Goal: Task Accomplishment & Management: Manage account settings

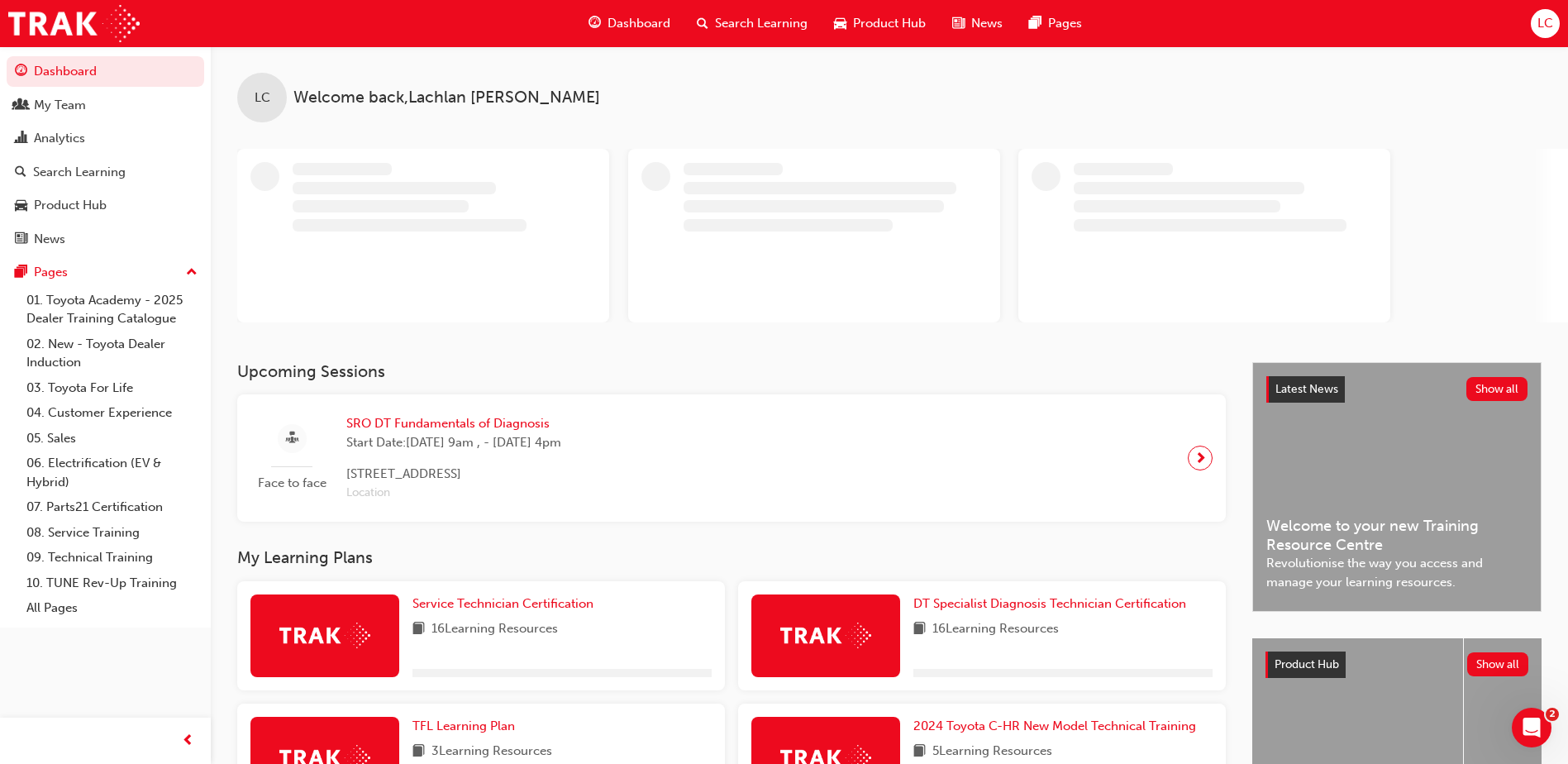
click at [1542, 28] on span "LC" at bounding box center [1545, 23] width 16 height 19
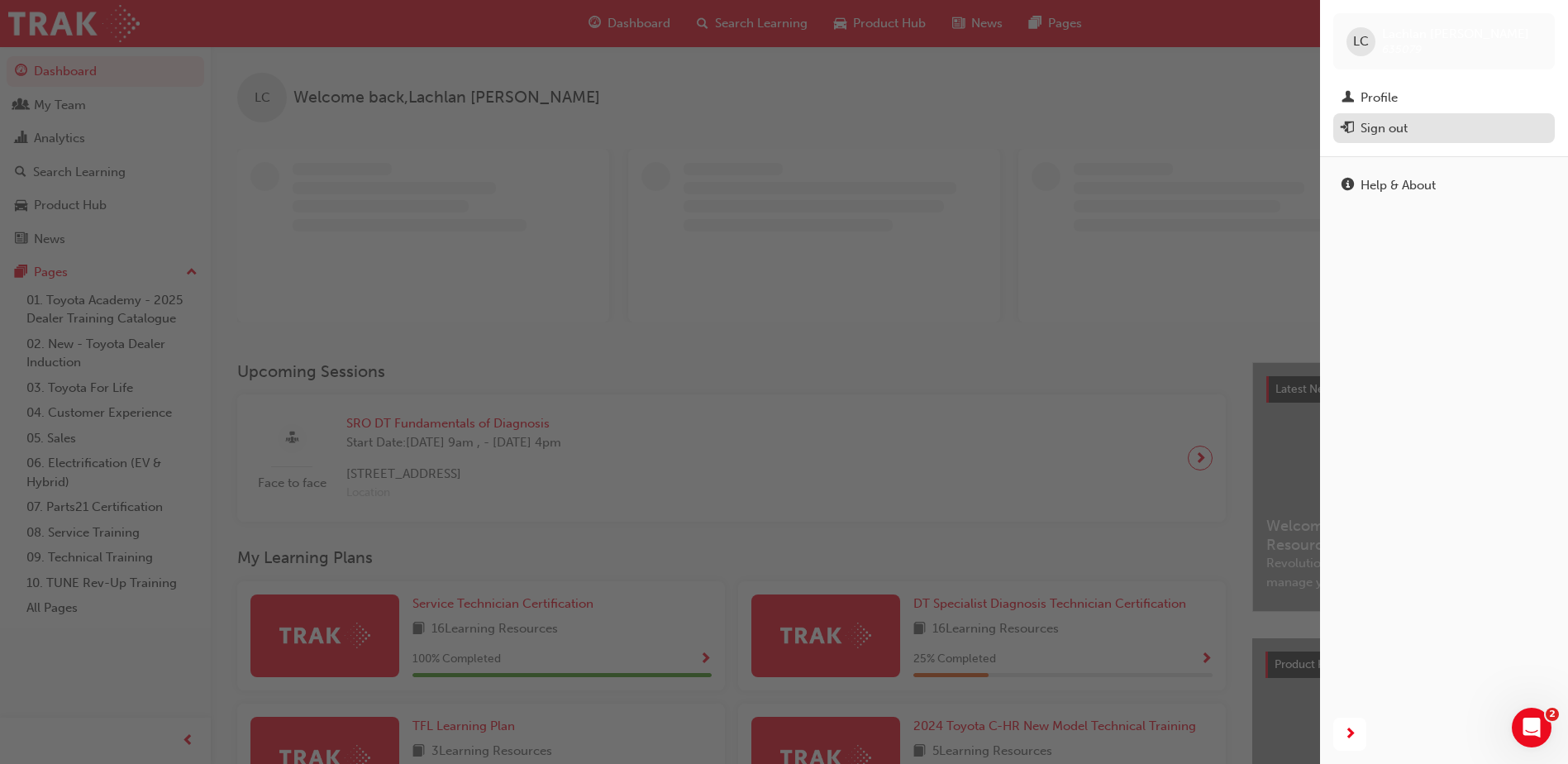
click at [1387, 124] on div "Sign out" at bounding box center [1384, 129] width 47 height 19
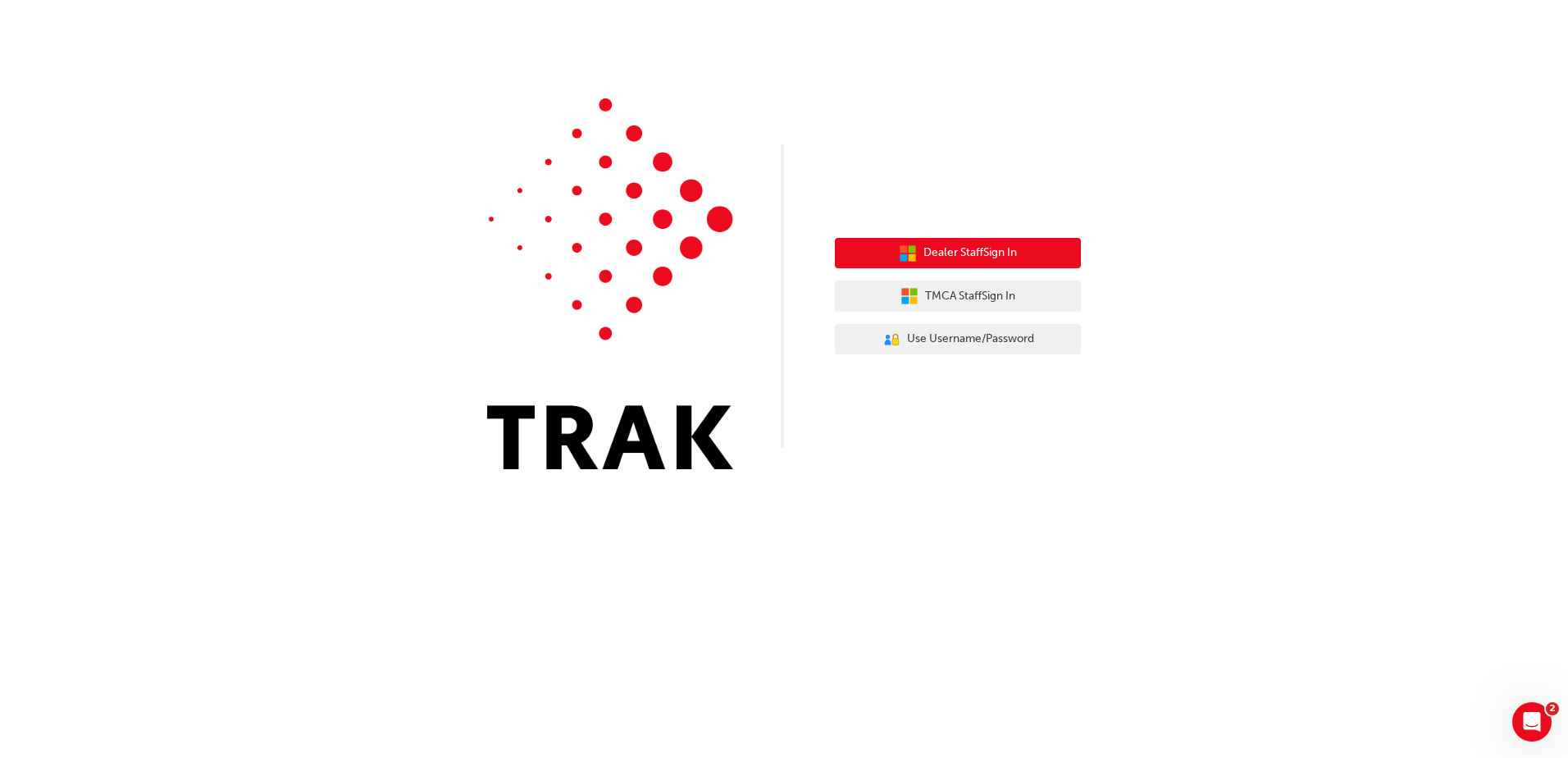
click at [949, 259] on span "Dealer Staff Sign In" at bounding box center [970, 252] width 94 height 19
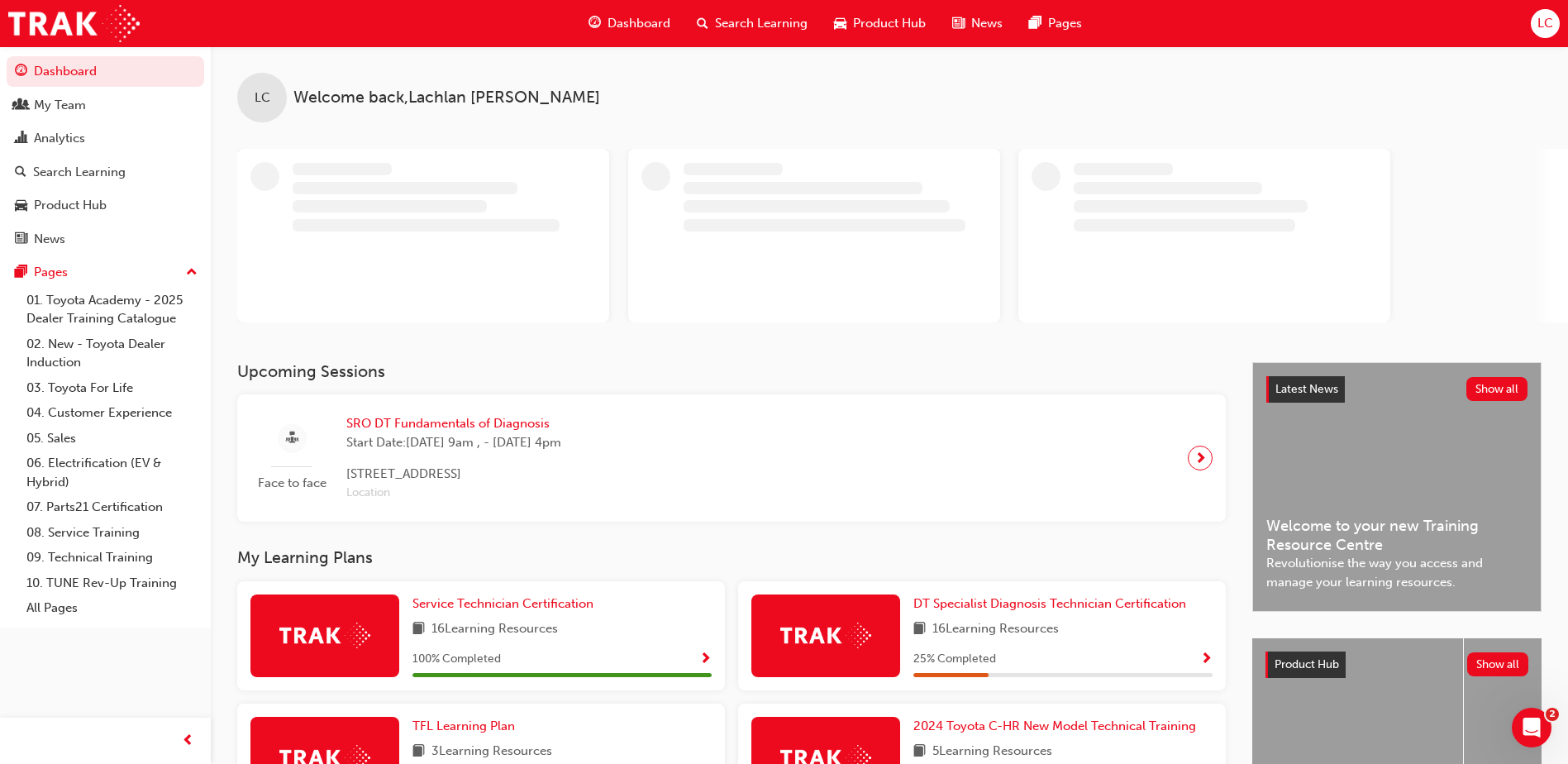
click at [1531, 22] on div "LC" at bounding box center [1545, 23] width 29 height 29
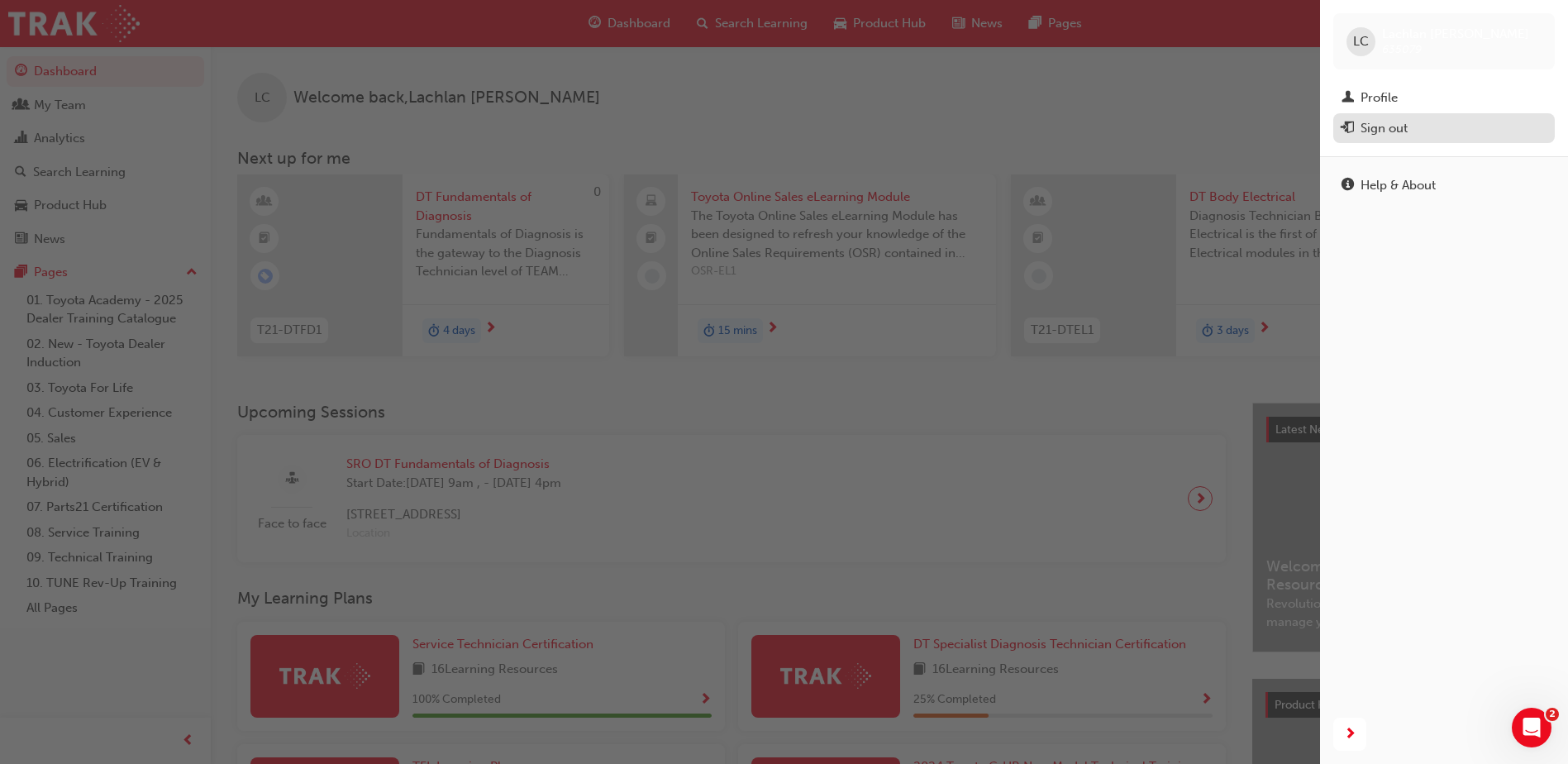
click at [1382, 120] on div "Sign out" at bounding box center [1384, 129] width 47 height 19
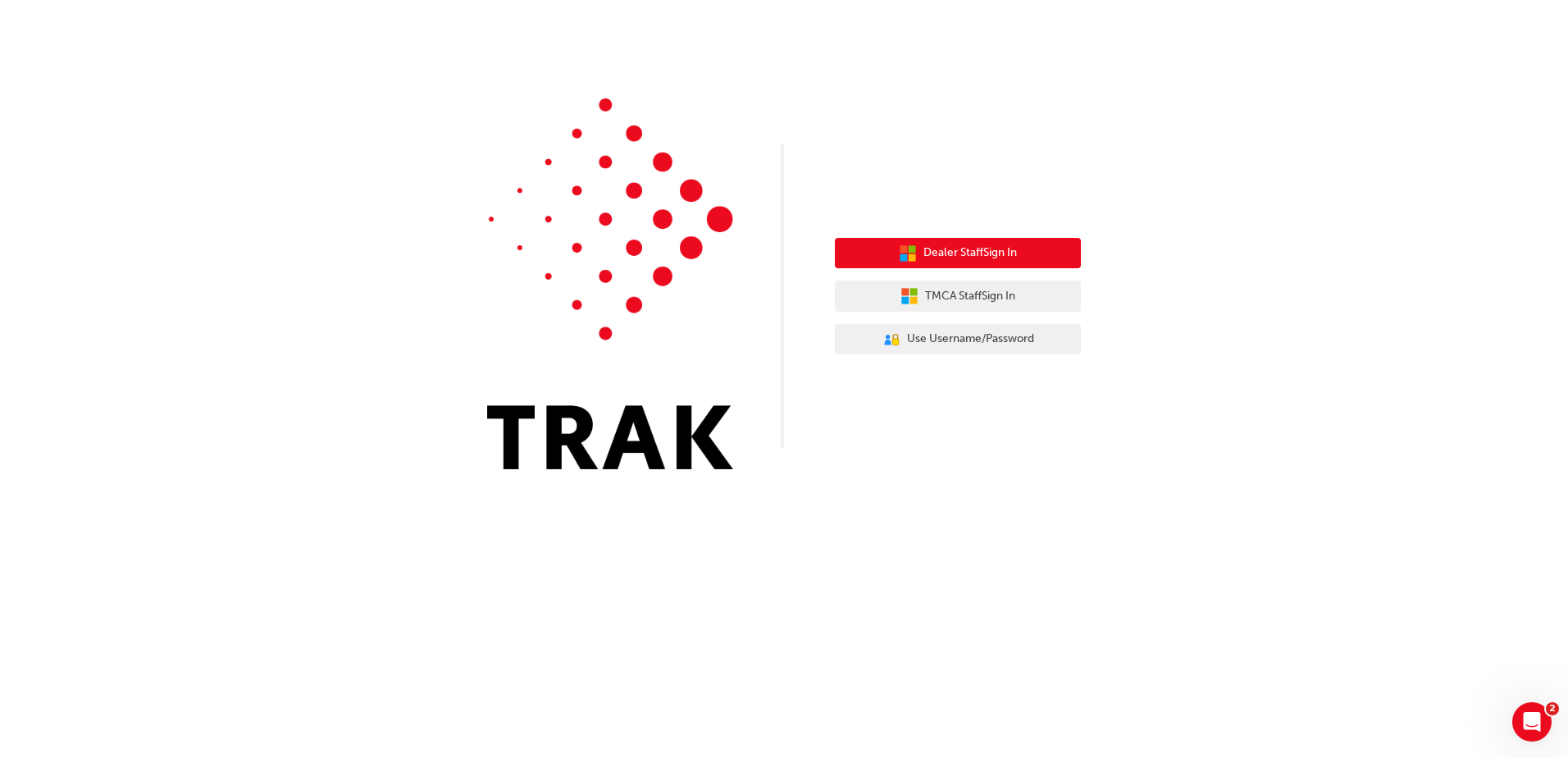
click at [963, 256] on span "Dealer Staff Sign In" at bounding box center [970, 252] width 94 height 19
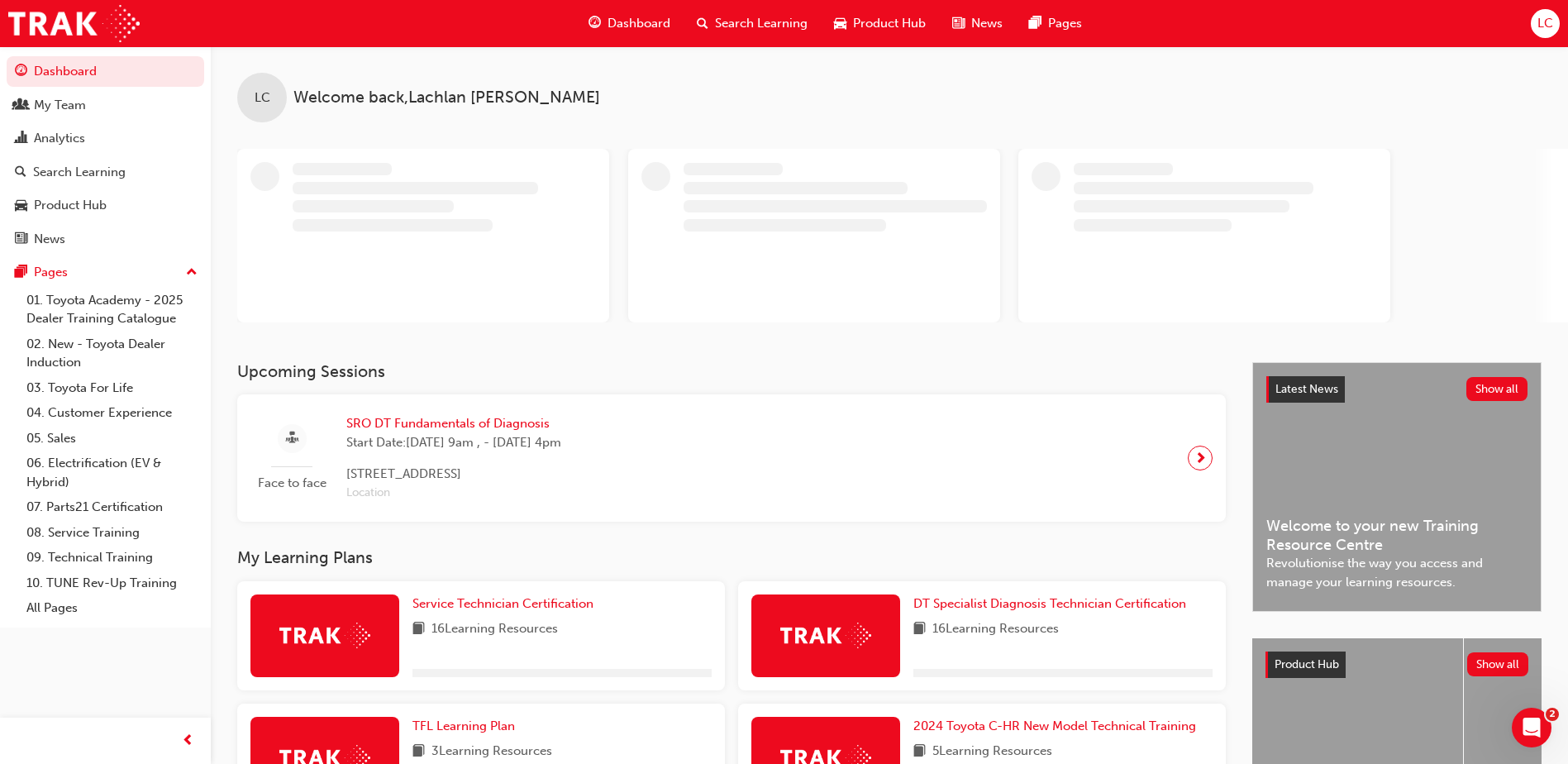
click at [1533, 36] on button "LC" at bounding box center [1545, 23] width 29 height 29
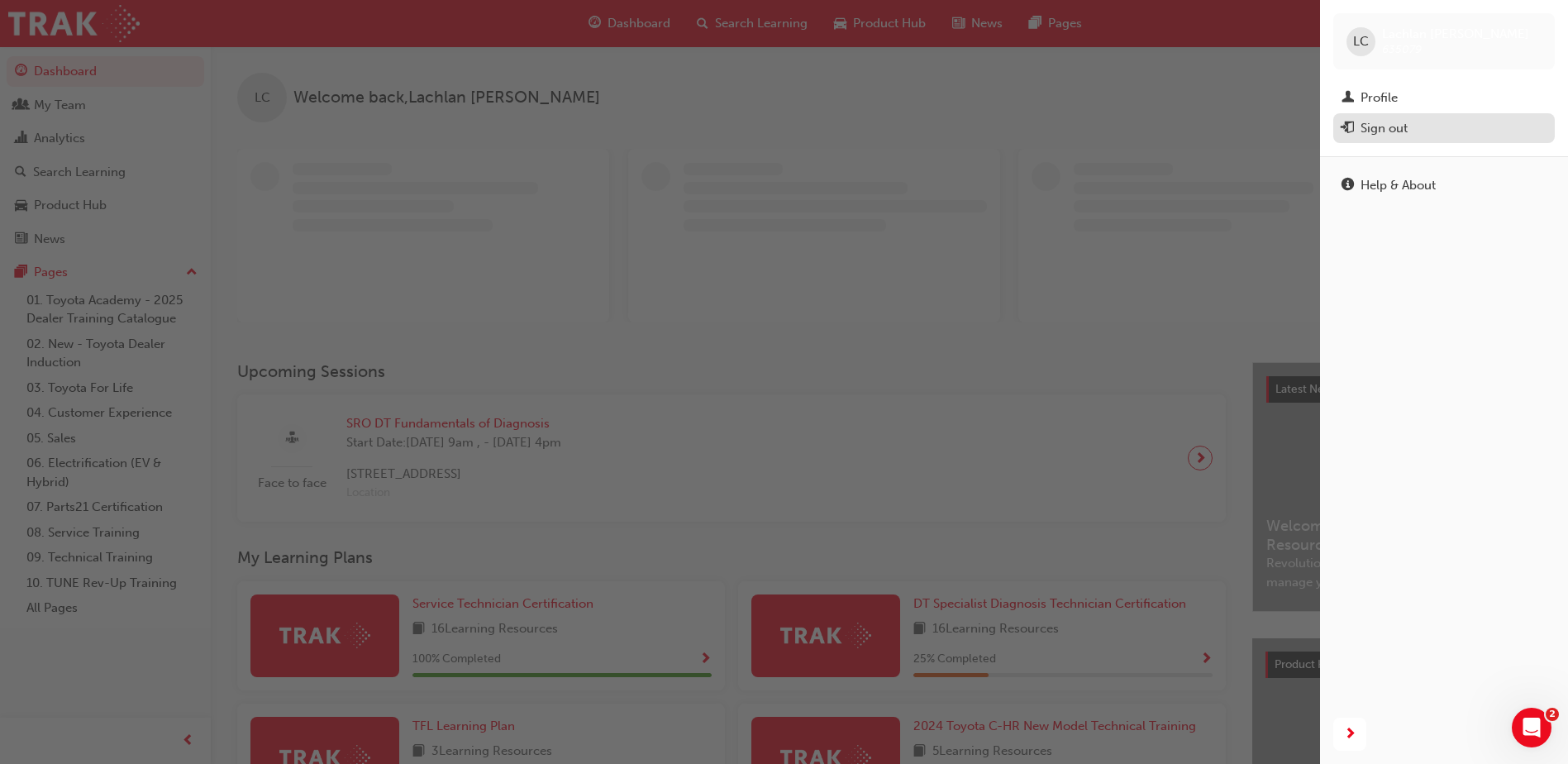
click at [1376, 122] on div "Sign out" at bounding box center [1384, 129] width 47 height 19
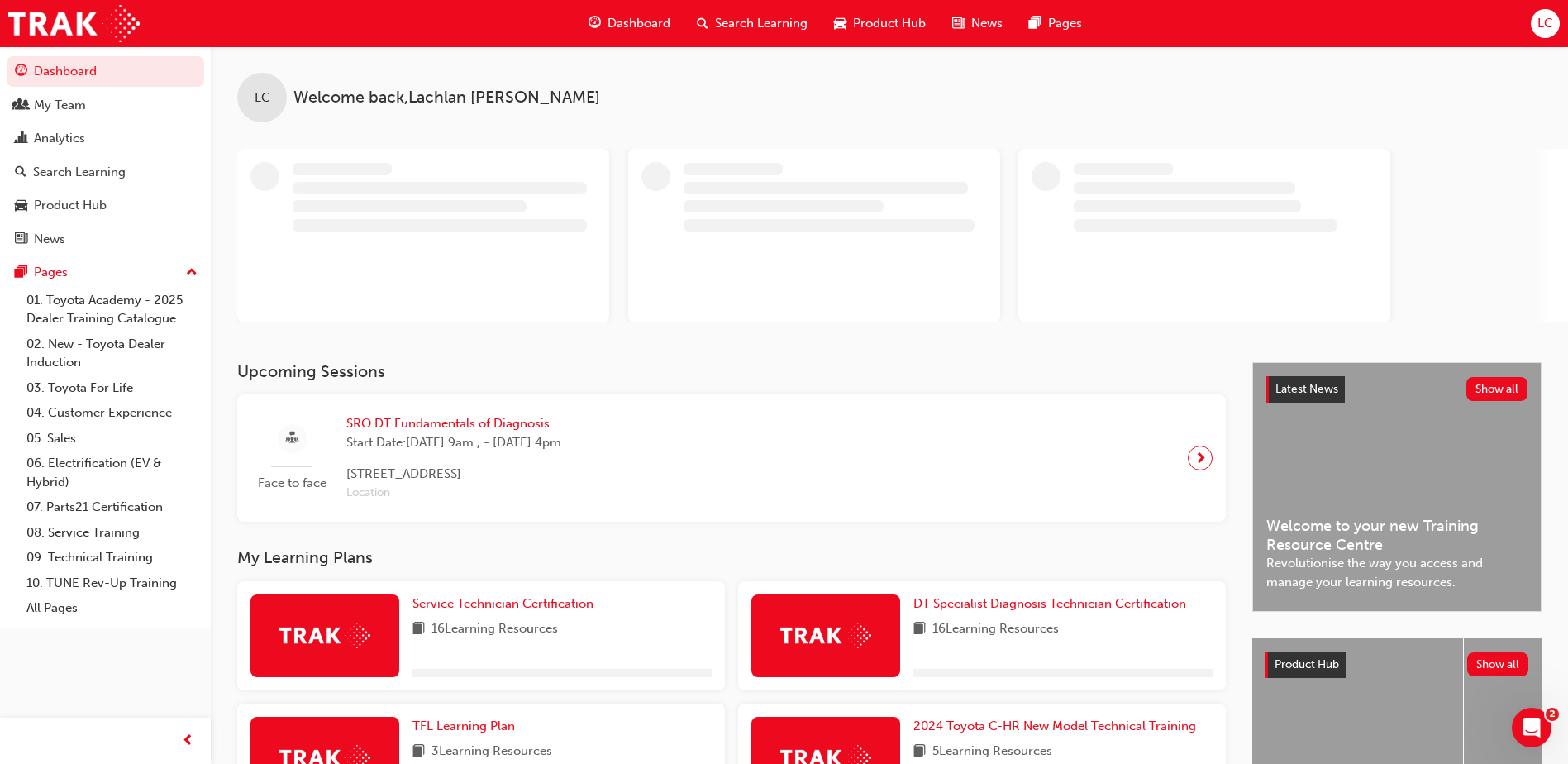
click at [1553, 38] on div "Dashboard Search Learning Product Hub News Pages LC" at bounding box center [784, 23] width 1568 height 47
click at [1534, 23] on div "LC" at bounding box center [1545, 23] width 29 height 29
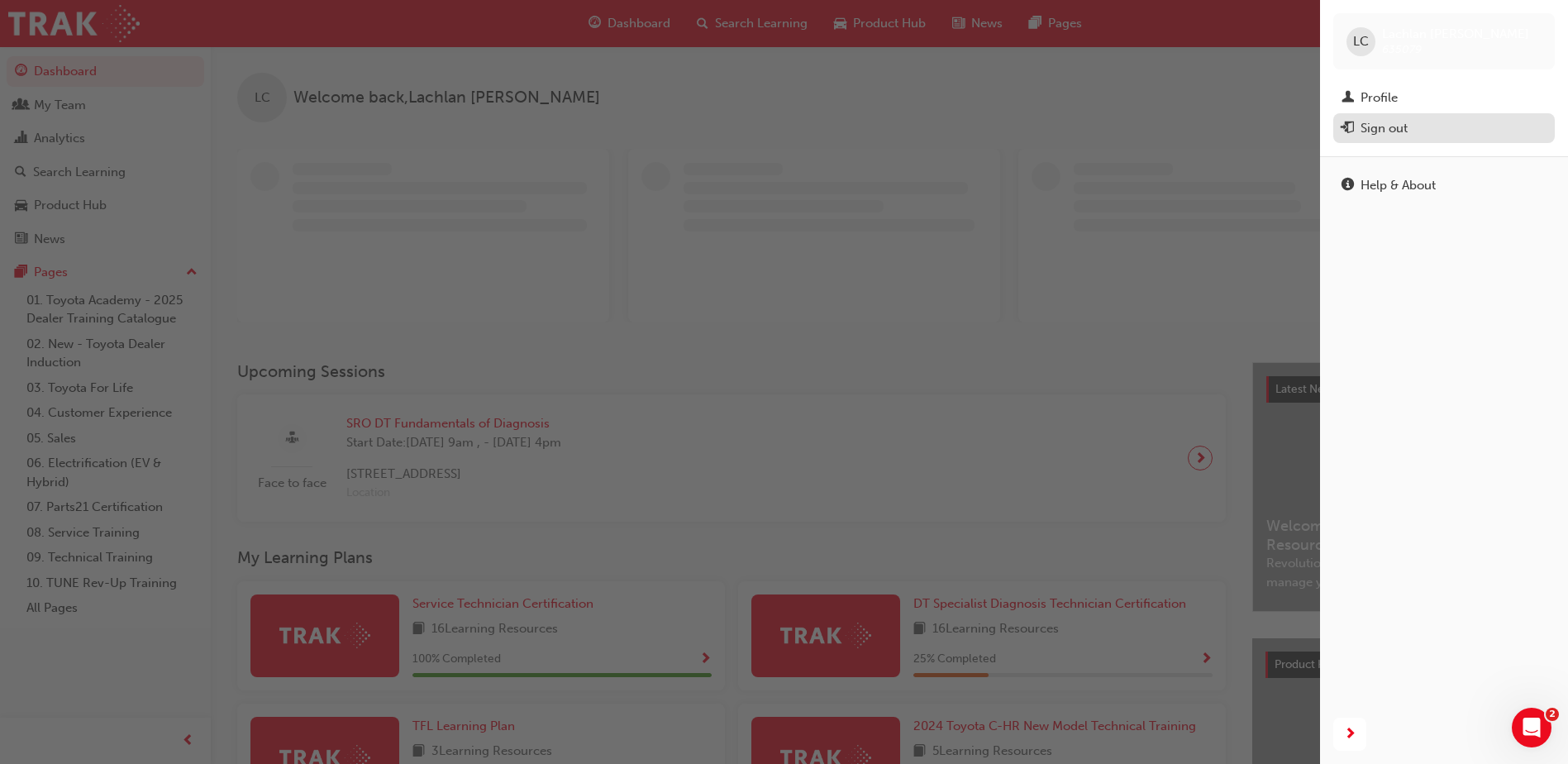
click at [1383, 137] on div "Sign out" at bounding box center [1384, 129] width 47 height 19
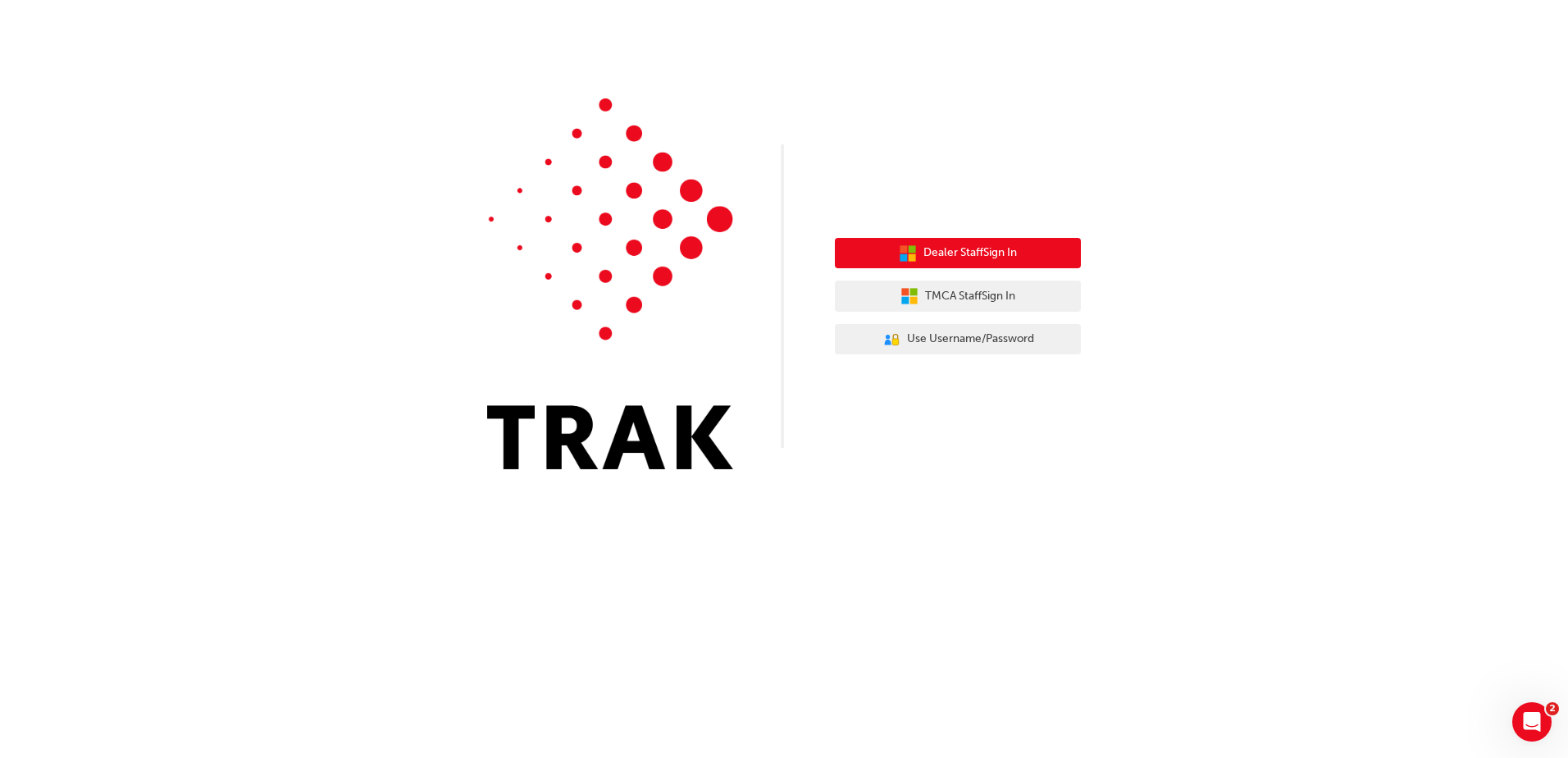
click at [851, 254] on button "Dealer Staff Sign In" at bounding box center [958, 253] width 246 height 31
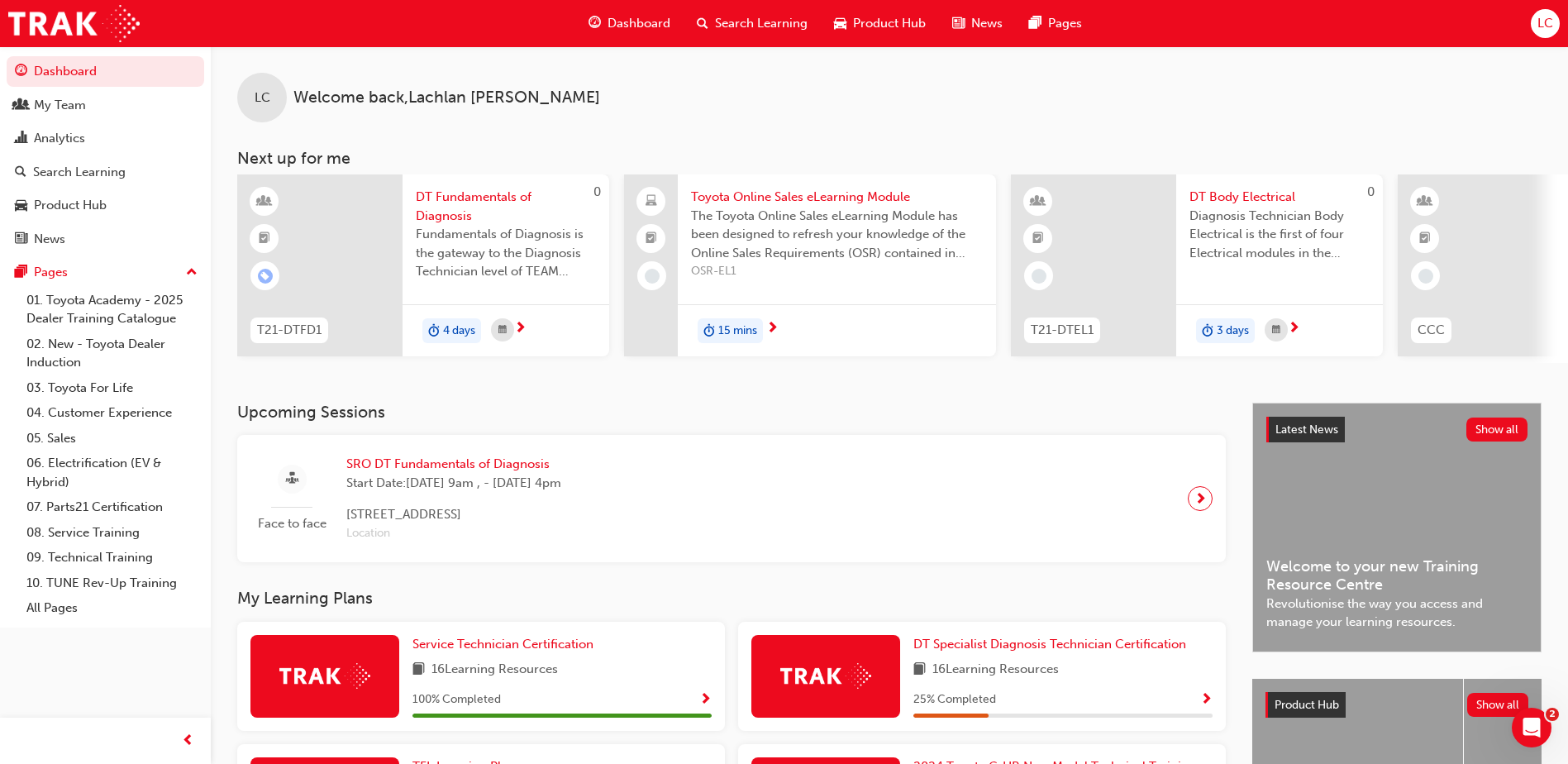
click at [1546, 27] on span "LC" at bounding box center [1545, 23] width 16 height 19
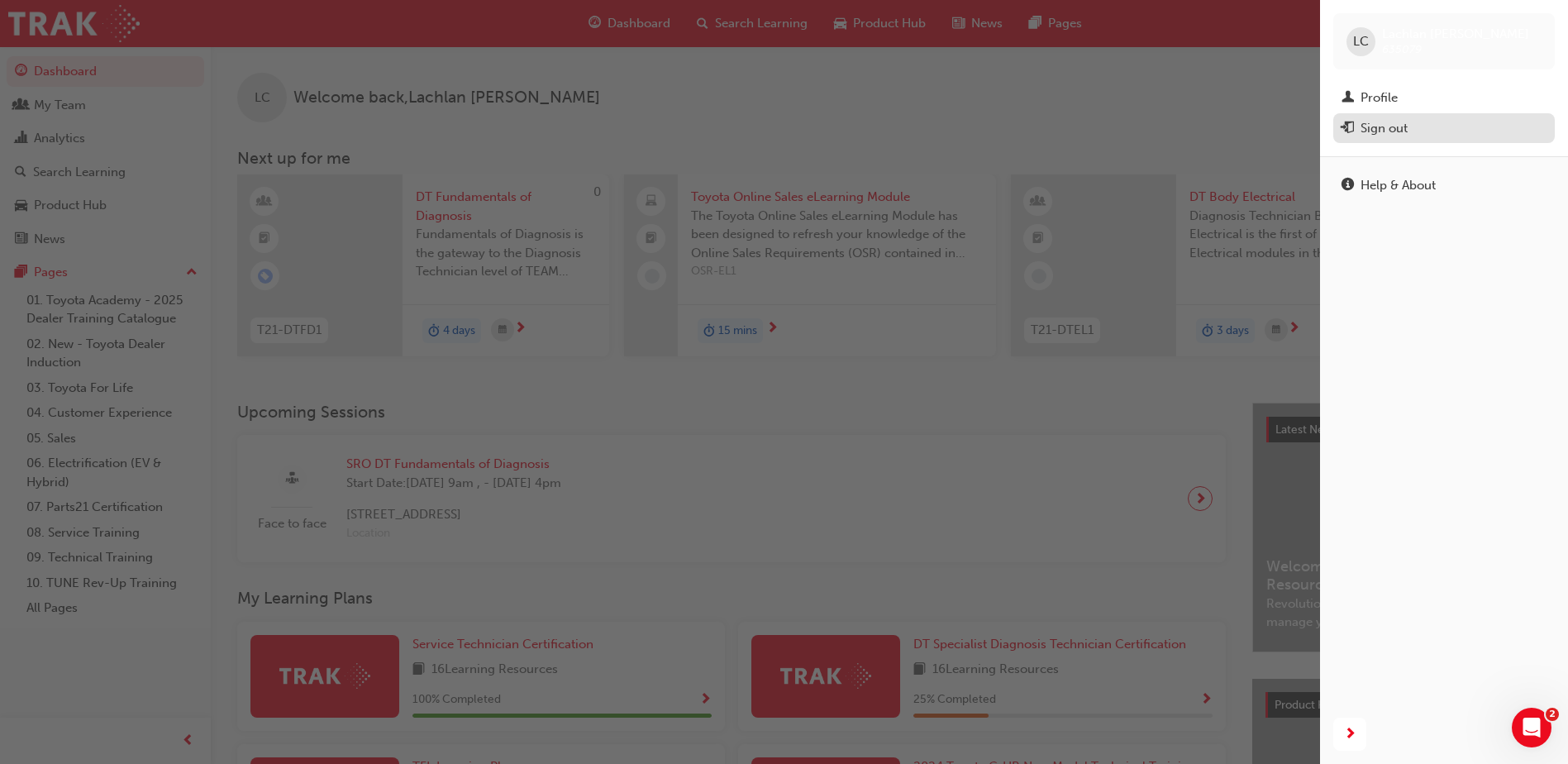
click at [1384, 129] on div "Sign out" at bounding box center [1384, 129] width 47 height 19
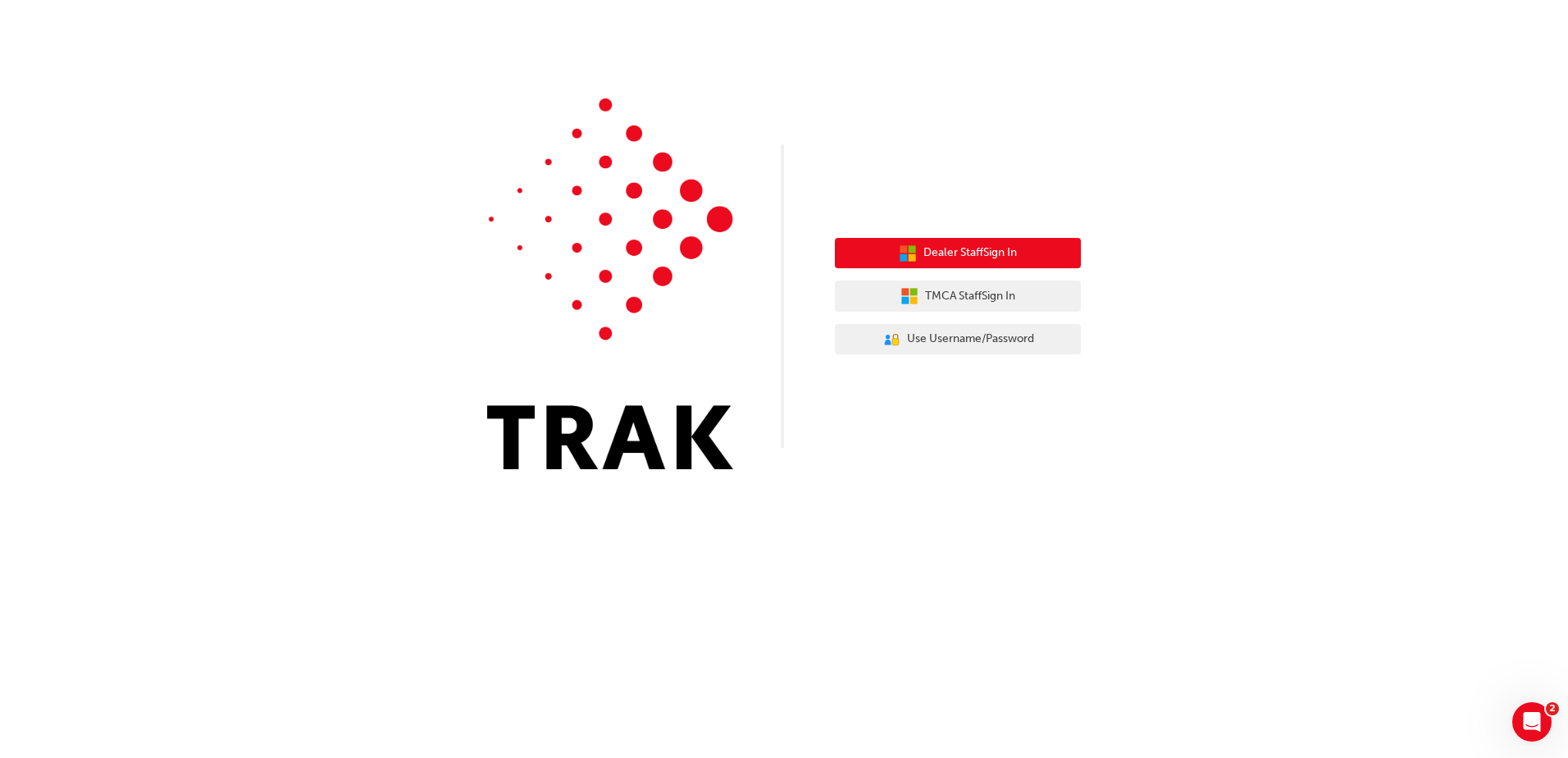
click at [931, 247] on span "Dealer Staff Sign In" at bounding box center [970, 252] width 94 height 19
